Goal: Use online tool/utility: Utilize a website feature to perform a specific function

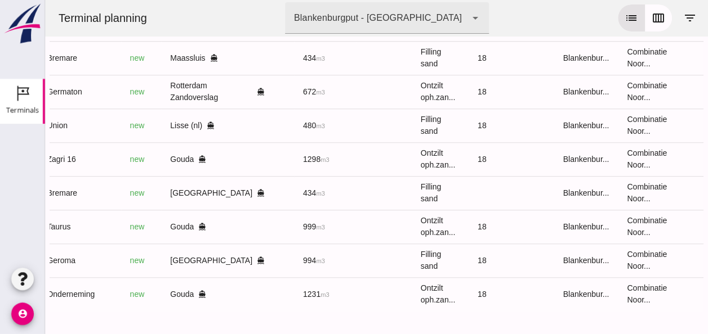
scroll to position [0, 301]
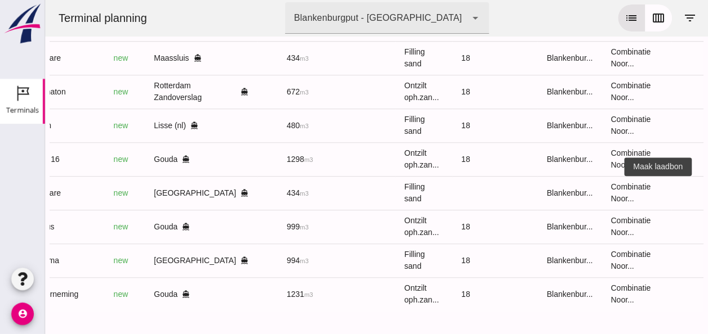
click at [706, 188] on icon "receipt_long" at bounding box center [711, 193] width 10 height 10
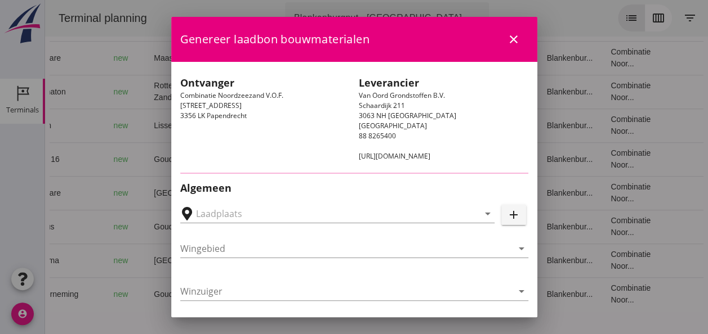
type input "[GEOGRAPHIC_DATA], [GEOGRAPHIC_DATA]"
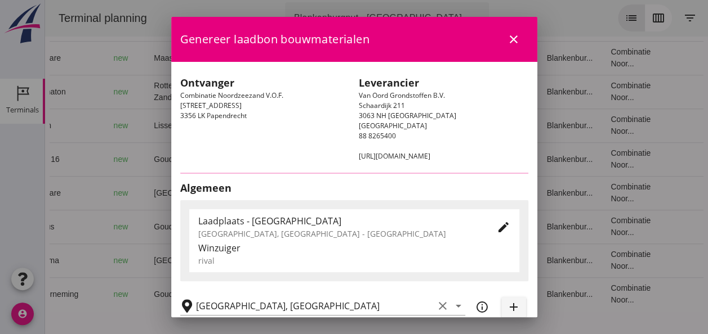
type input "Bremare"
type input "[PERSON_NAME]"
type input "Ophoogzand (6120)"
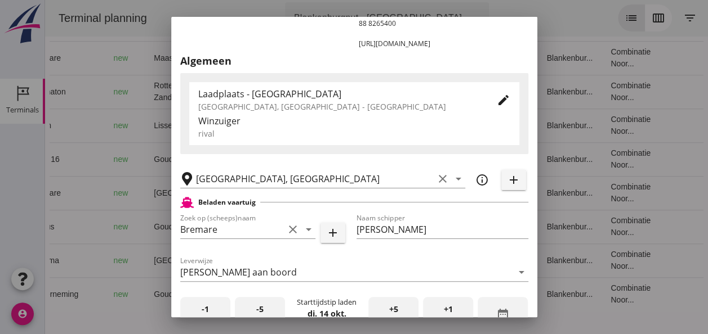
scroll to position [225, 0]
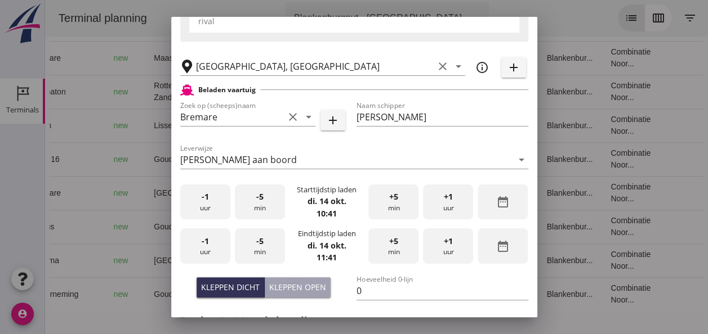
click at [216, 207] on div "-1 uur" at bounding box center [205, 202] width 50 height 35
click at [262, 205] on div "-5 min" at bounding box center [260, 202] width 50 height 35
click at [213, 248] on div "-1 uur" at bounding box center [205, 246] width 50 height 35
click at [388, 248] on div "+5 min" at bounding box center [393, 246] width 50 height 35
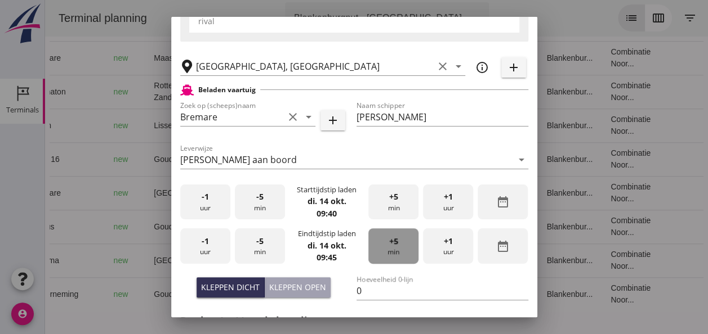
click at [388, 248] on div "+5 min" at bounding box center [393, 246] width 50 height 35
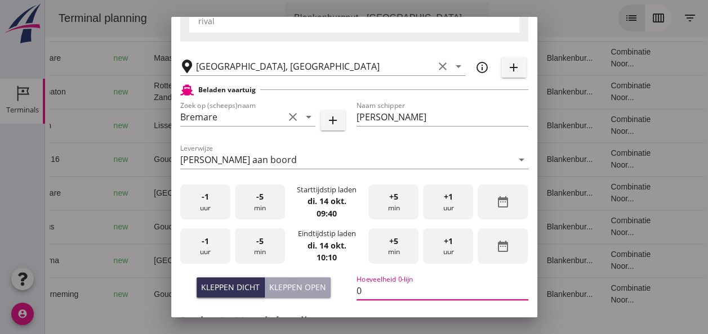
click at [361, 293] on input "0" at bounding box center [442, 291] width 172 height 18
type input "434"
click at [234, 284] on div "Kleppen dicht" at bounding box center [230, 287] width 59 height 12
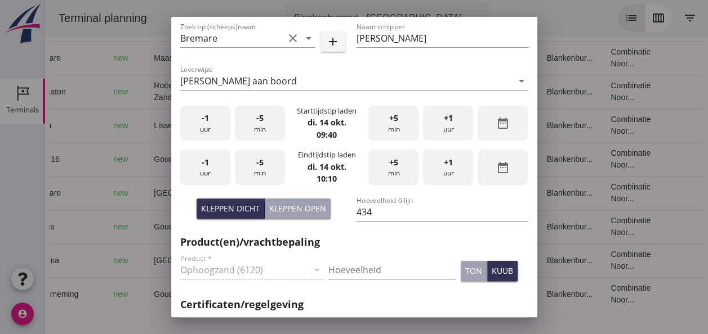
scroll to position [338, 0]
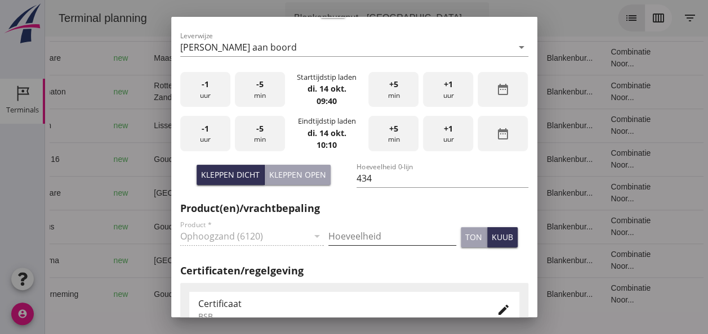
click at [344, 235] on input "Hoeveelheid" at bounding box center [392, 236] width 128 height 18
type input "434"
click at [491, 239] on div "kuub" at bounding box center [501, 237] width 21 height 12
click at [496, 308] on icon "edit" at bounding box center [503, 310] width 14 height 14
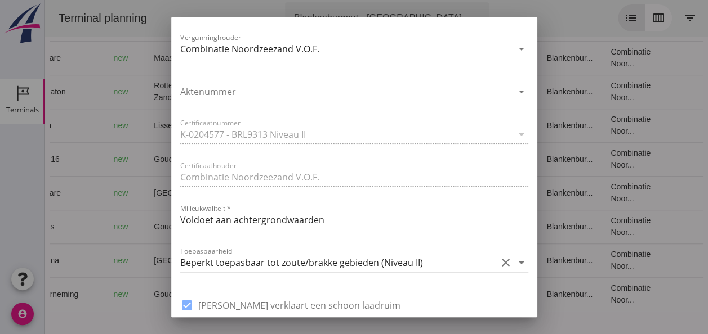
scroll to position [732, 0]
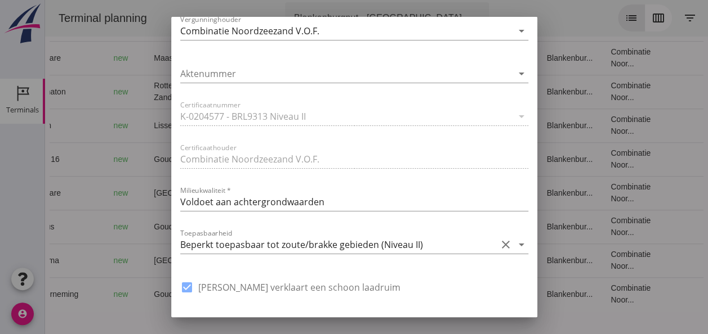
click at [514, 246] on icon "arrow_drop_down" at bounding box center [521, 245] width 14 height 14
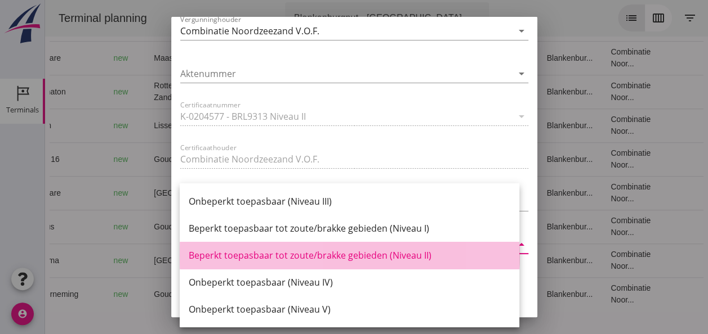
click at [424, 257] on div "Beperkt toepasbaar tot zoute/brakke gebieden (Niveau II)" at bounding box center [349, 256] width 321 height 14
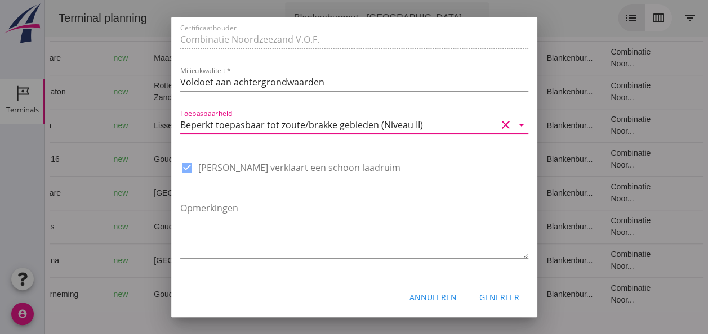
scroll to position [853, 0]
drag, startPoint x: 492, startPoint y: 301, endPoint x: 484, endPoint y: 301, distance: 7.9
click at [490, 301] on div "Genereer" at bounding box center [499, 296] width 40 height 12
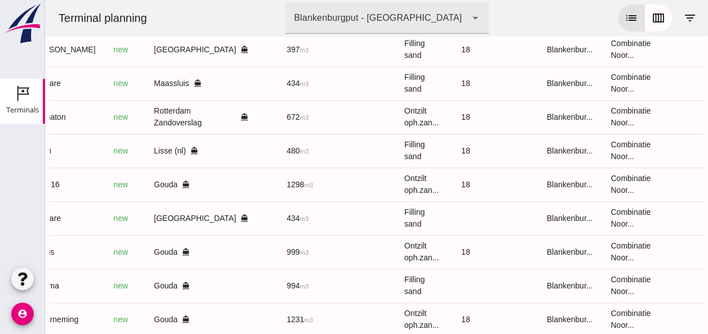
scroll to position [373, 0]
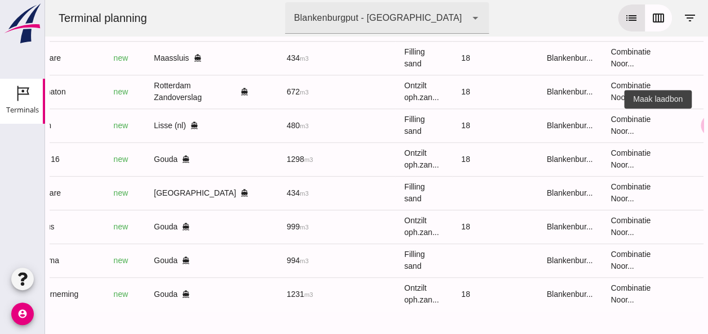
click at [706, 120] on icon "receipt_long" at bounding box center [711, 125] width 10 height 10
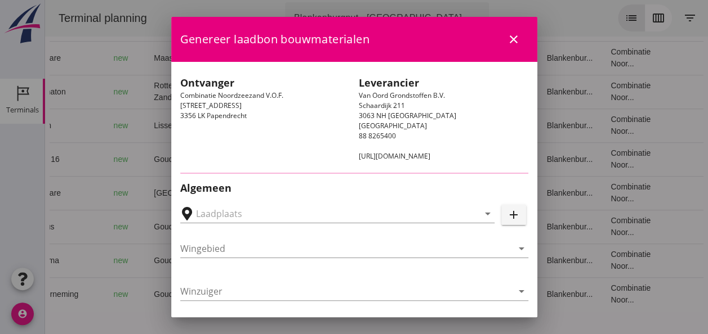
type input "Lisse, [GEOGRAPHIC_DATA], [GEOGRAPHIC_DATA]"
type input "Union"
type input "[PERSON_NAME]"
type input "480"
type input "Ophoogzand (6120)"
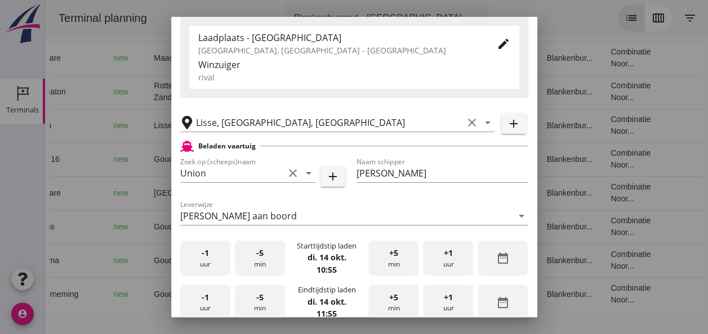
scroll to position [225, 0]
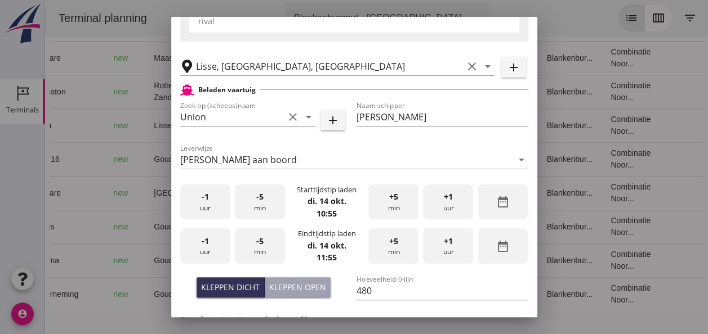
click at [253, 207] on div "-5 min" at bounding box center [260, 202] width 50 height 35
click at [253, 206] on div "-5 min" at bounding box center [260, 202] width 50 height 35
click at [256, 200] on span "-5" at bounding box center [259, 197] width 7 height 12
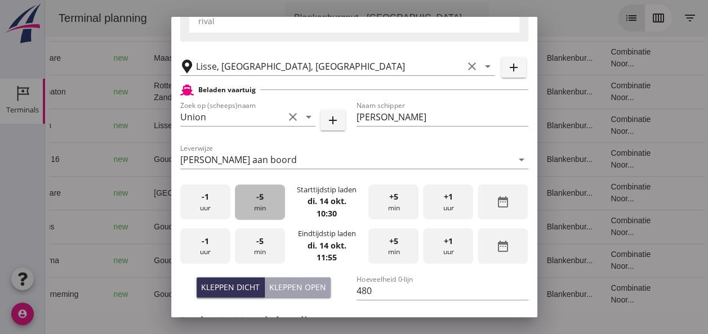
click at [256, 200] on span "-5" at bounding box center [259, 197] width 7 height 12
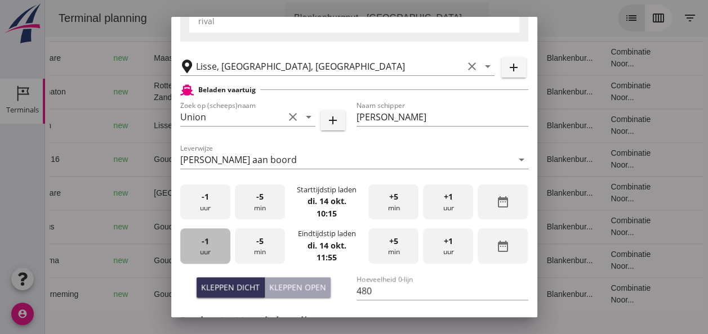
click at [202, 249] on div "-1 uur" at bounding box center [205, 246] width 50 height 35
click at [258, 247] on span "-5" at bounding box center [259, 241] width 7 height 12
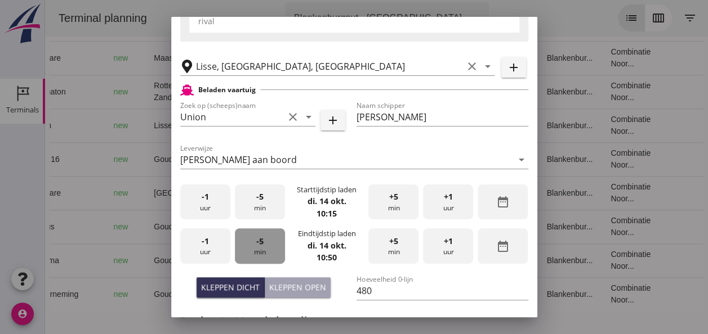
click at [258, 247] on span "-5" at bounding box center [259, 241] width 7 height 12
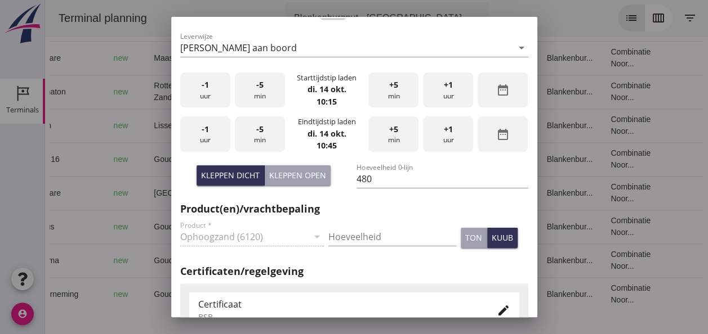
scroll to position [338, 0]
click at [232, 171] on div "Kleppen dicht" at bounding box center [230, 175] width 59 height 12
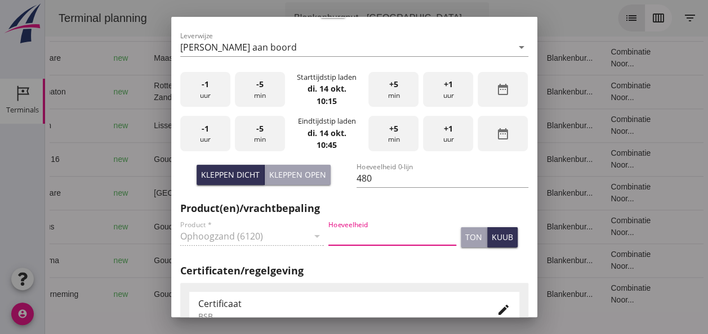
click at [341, 235] on input "Hoeveelheid" at bounding box center [392, 236] width 128 height 18
type input "480"
click at [491, 239] on div "kuub" at bounding box center [501, 237] width 21 height 12
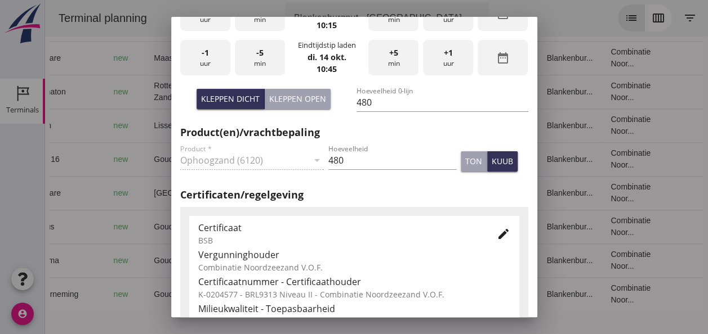
scroll to position [507, 0]
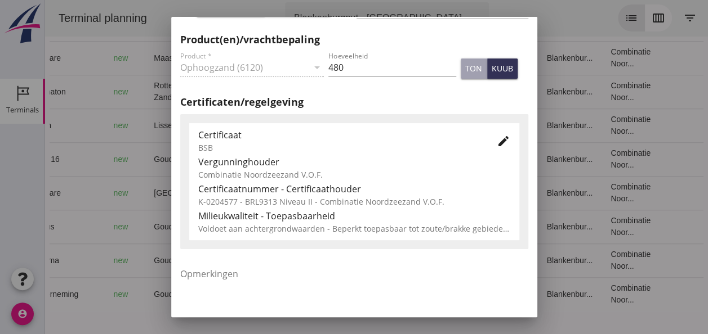
click at [496, 143] on icon "edit" at bounding box center [503, 142] width 14 height 14
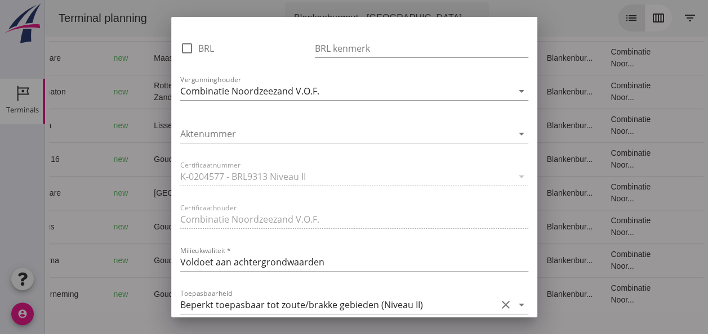
scroll to position [732, 0]
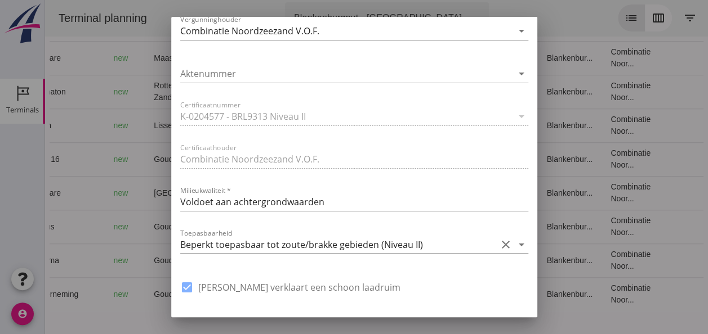
click at [514, 243] on icon "arrow_drop_down" at bounding box center [521, 245] width 14 height 14
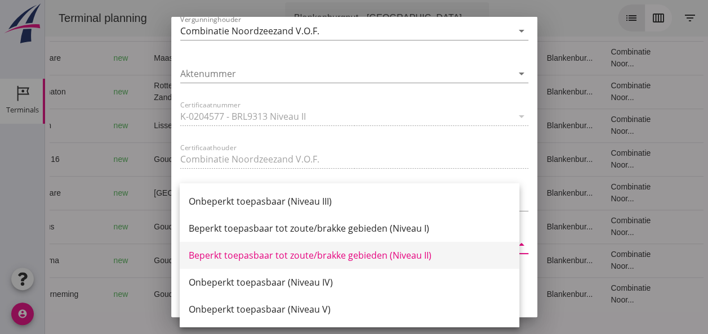
click at [423, 260] on div "Beperkt toepasbaar tot zoute/brakke gebieden (Niveau II)" at bounding box center [349, 256] width 321 height 14
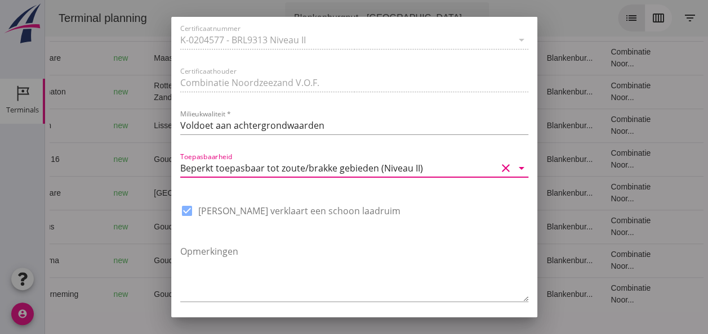
scroll to position [853, 0]
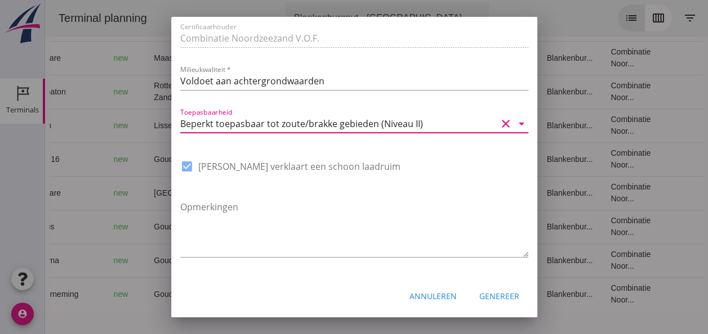
click at [487, 299] on div "Genereer" at bounding box center [499, 296] width 40 height 12
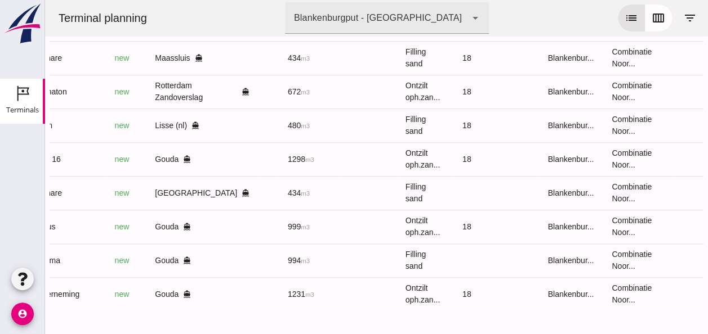
scroll to position [0, 301]
